Goal: Information Seeking & Learning: Learn about a topic

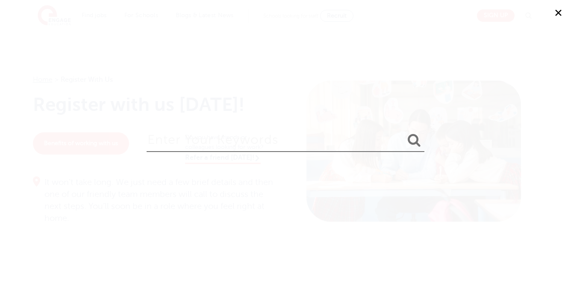
click at [157, 96] on div "✕" at bounding box center [285, 147] width 571 height 295
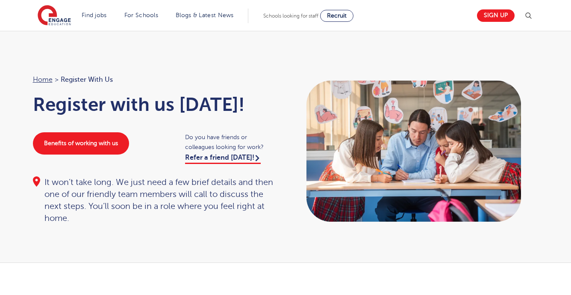
click at [529, 16] on img at bounding box center [529, 16] width 10 height 10
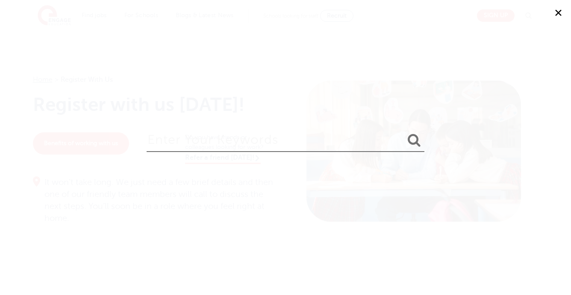
click at [235, 137] on input "search" at bounding box center [286, 138] width 278 height 28
type input "SENCO"
click at [404, 133] on button "submit" at bounding box center [414, 141] width 21 height 16
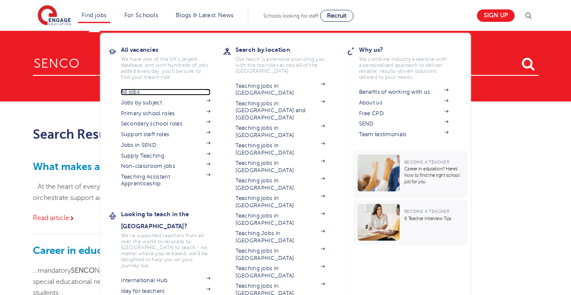
click at [136, 91] on link "All jobs" at bounding box center [166, 92] width 90 height 7
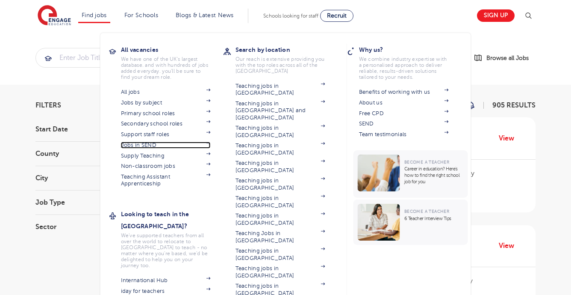
click at [145, 144] on link "Jobs in SEND" at bounding box center [166, 145] width 90 height 7
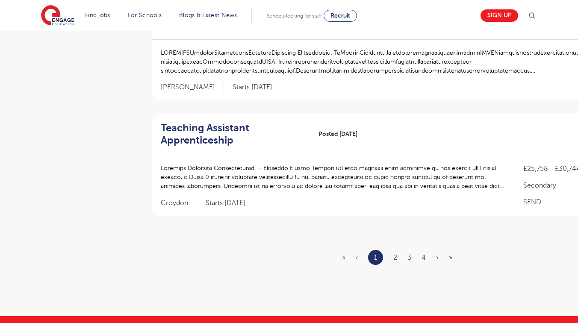
scroll to position [1025, 0]
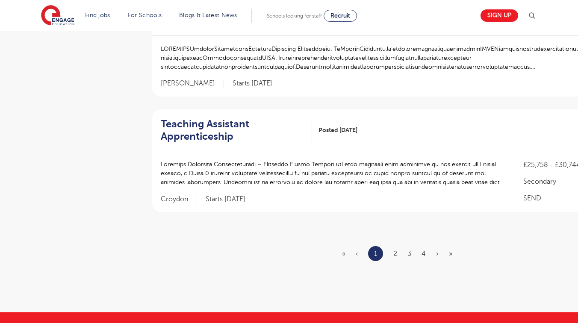
click at [406, 246] on ul "« ‹ 1 2 3 4 › »" at bounding box center [402, 253] width 121 height 15
click at [407, 246] on ul "« ‹ 1 2 3 4 › »" at bounding box center [402, 253] width 121 height 15
click at [414, 246] on ul "« ‹ 1 2 3 4 › »" at bounding box center [402, 253] width 121 height 15
click at [405, 246] on ul "« ‹ 1 2 3 4 › »" at bounding box center [402, 253] width 121 height 15
click at [409, 250] on link "3" at bounding box center [410, 254] width 4 height 8
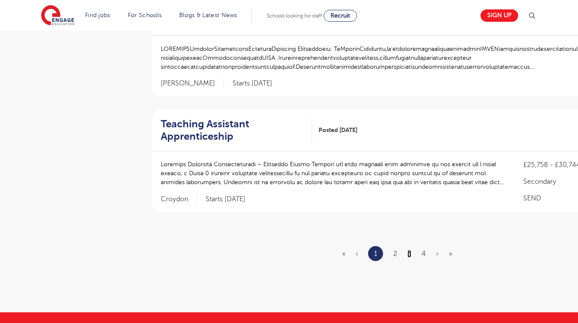
scroll to position [0, 0]
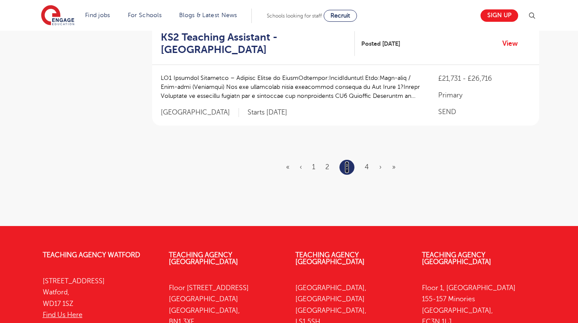
scroll to position [1137, 0]
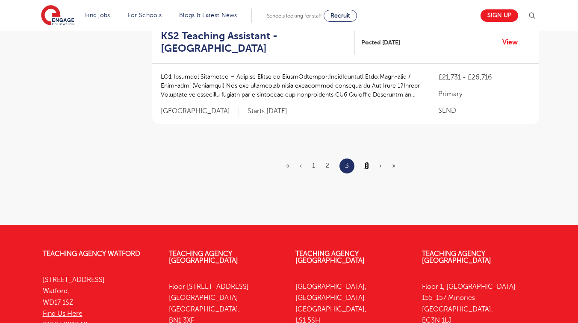
click at [369, 167] on link "4" at bounding box center [367, 166] width 4 height 8
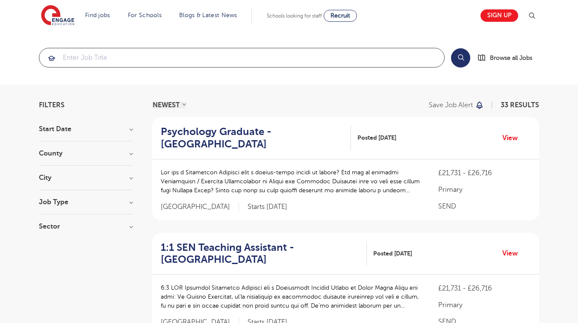
click at [255, 59] on input "search" at bounding box center [241, 57] width 405 height 19
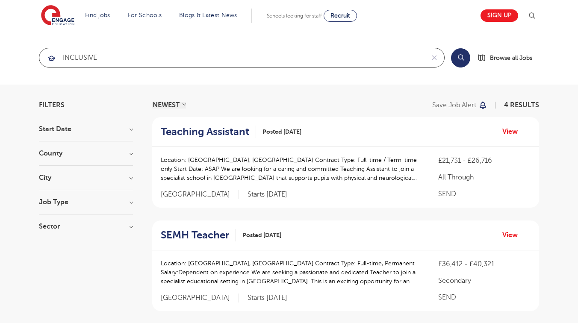
type input "INCLUSIVE"
click button "Submit" at bounding box center [0, 0] width 0 height 0
click at [461, 58] on button "Search" at bounding box center [460, 57] width 19 height 19
